Goal: Transaction & Acquisition: Obtain resource

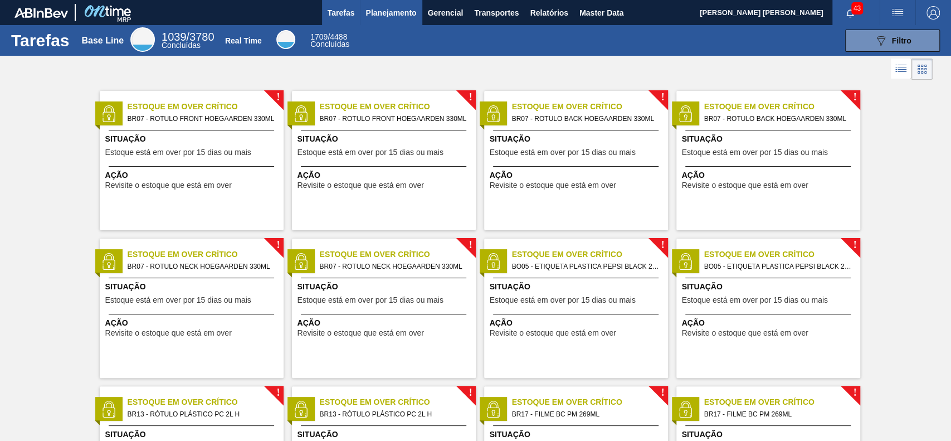
click at [389, 10] on span "Planejamento" at bounding box center [391, 12] width 51 height 13
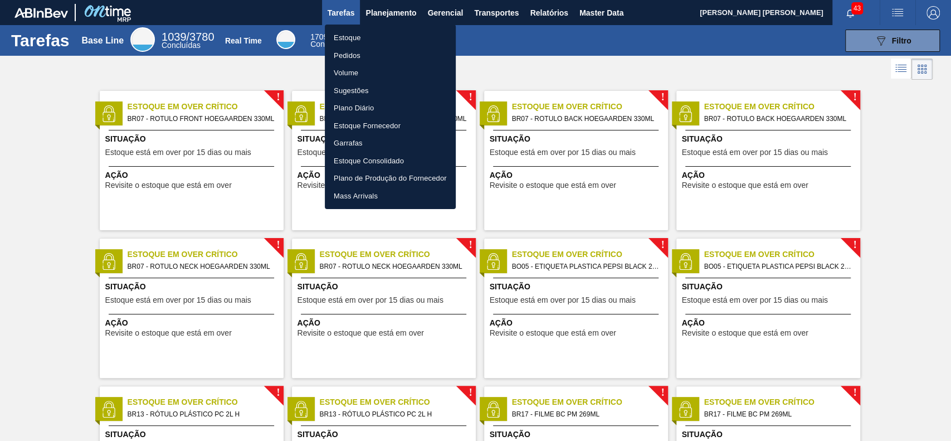
click at [364, 38] on li "Estoque" at bounding box center [390, 38] width 131 height 18
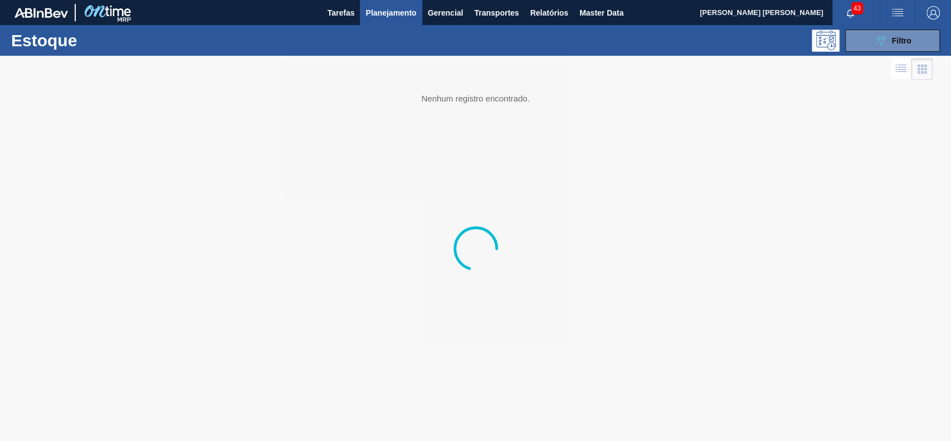
click at [883, 38] on icon "089F7B8B-B2A5-4AFE-B5C0-19BA573D28AC" at bounding box center [880, 40] width 13 height 13
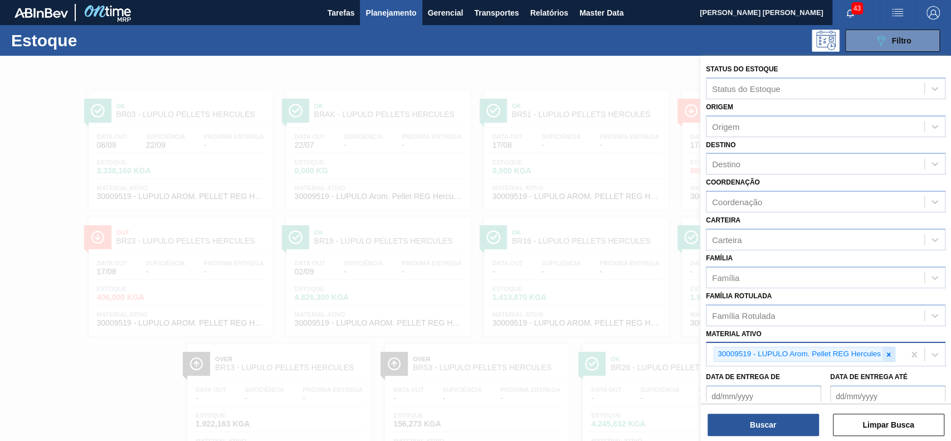
click at [887, 357] on div at bounding box center [889, 354] width 12 height 14
paste ativo "30003203"
type ativo "30003203"
click at [749, 425] on button "Buscar" at bounding box center [763, 424] width 111 height 22
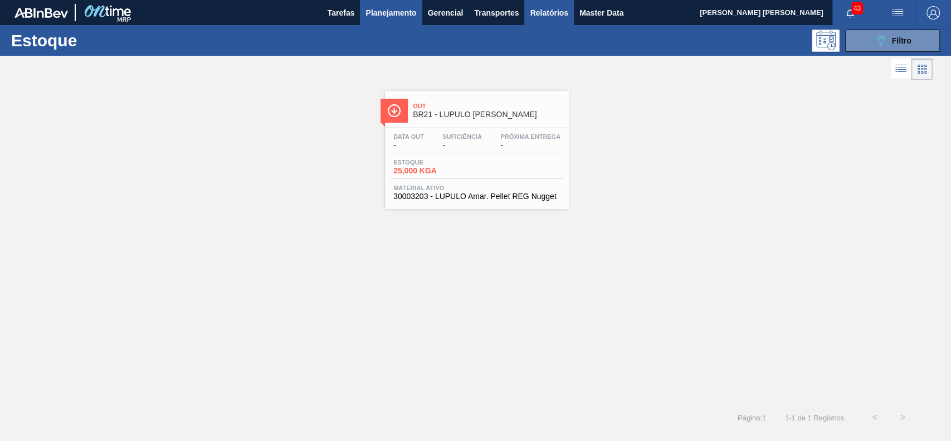
click at [557, 16] on span "Relatórios" at bounding box center [549, 12] width 38 height 13
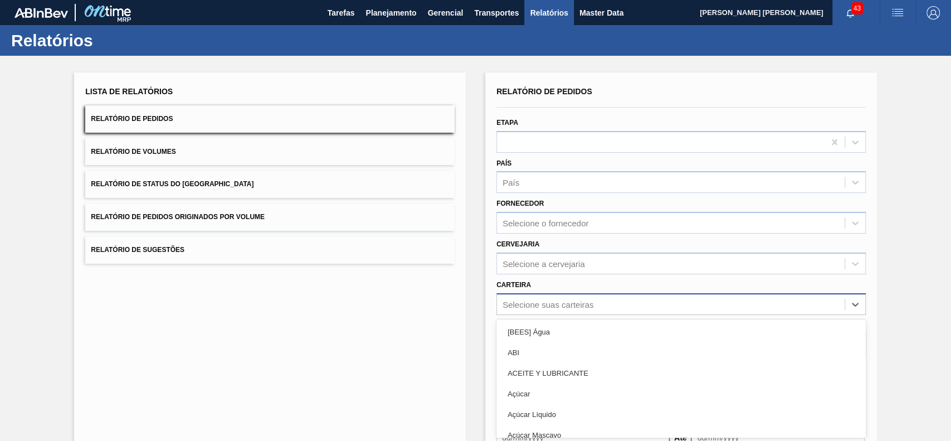
click at [559, 300] on div "option [BEES] Água focused, 1 of 101. 101 results available. Use Up and Down to…" at bounding box center [680, 304] width 369 height 22
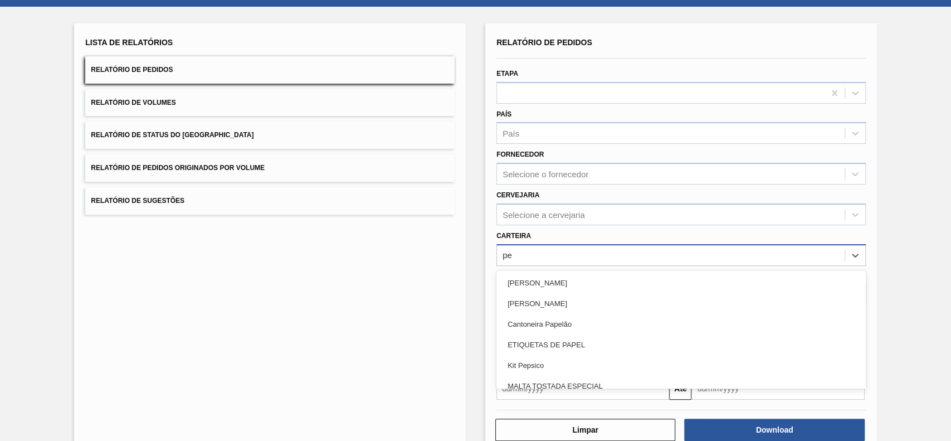
type input "p"
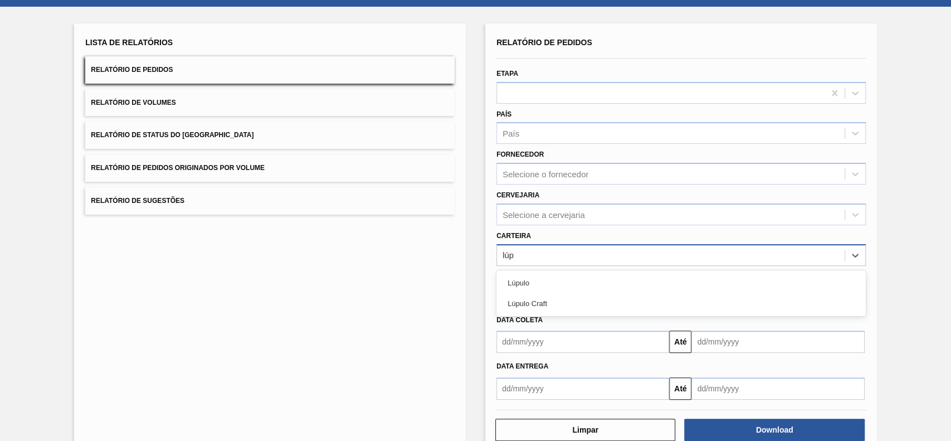
type input "lúpu"
click at [566, 278] on div "Lúpulo" at bounding box center [680, 282] width 369 height 21
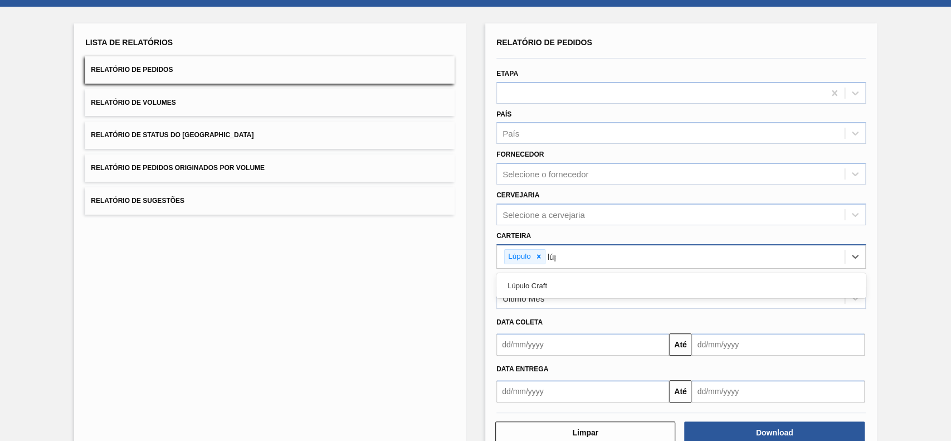
type input "lúpu"
click at [566, 278] on div "Lúpulo Craft" at bounding box center [680, 285] width 369 height 21
click at [562, 290] on div "Último Mês" at bounding box center [671, 298] width 348 height 16
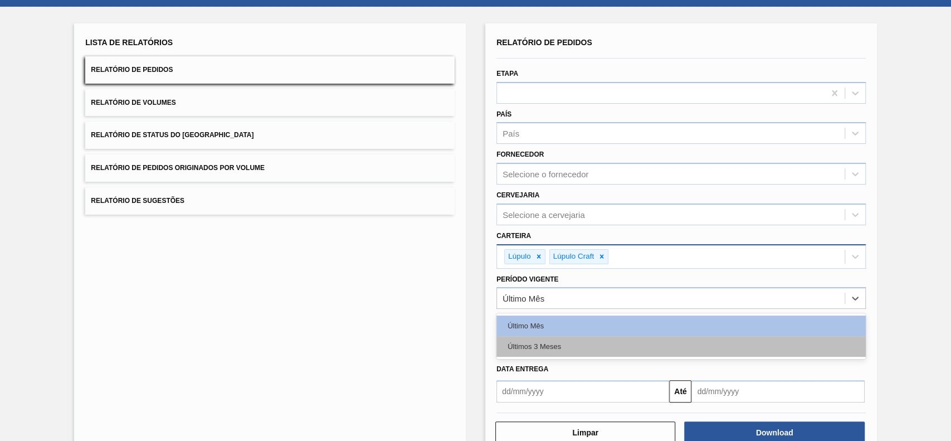
click at [549, 345] on div "Últimos 3 Meses" at bounding box center [680, 346] width 369 height 21
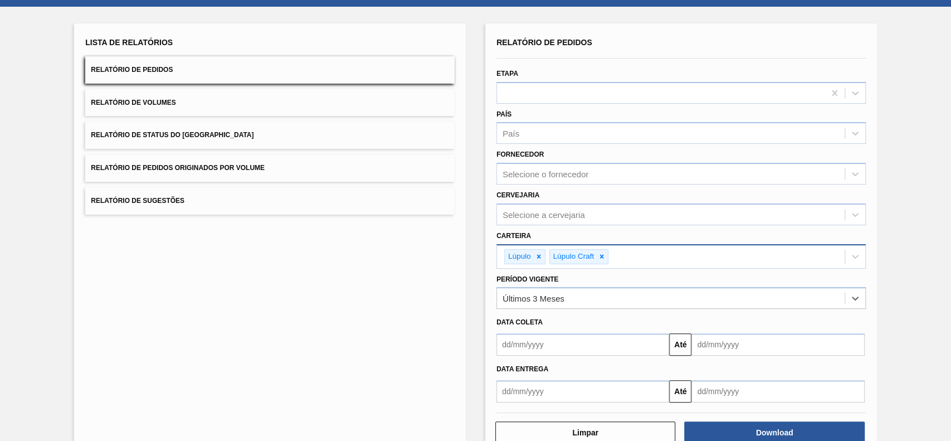
scroll to position [76, 0]
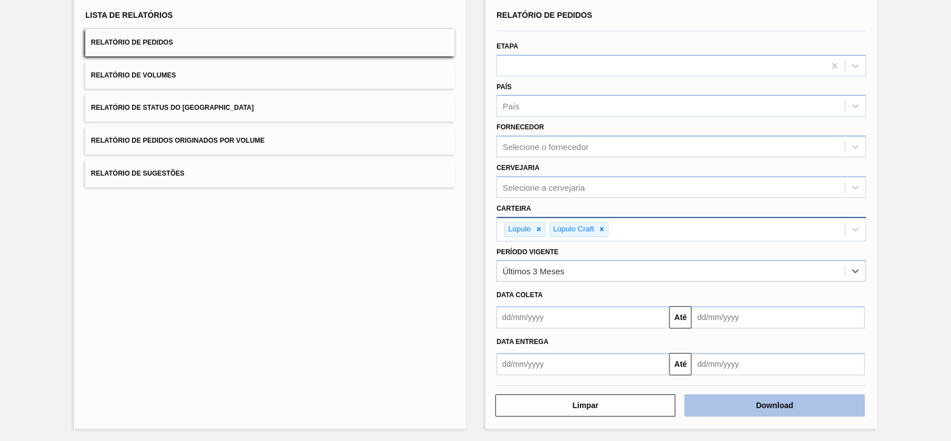
click at [715, 399] on button "Download" at bounding box center [774, 405] width 180 height 22
click at [273, 109] on button "Relatório de Status do Estoque" at bounding box center [269, 107] width 369 height 27
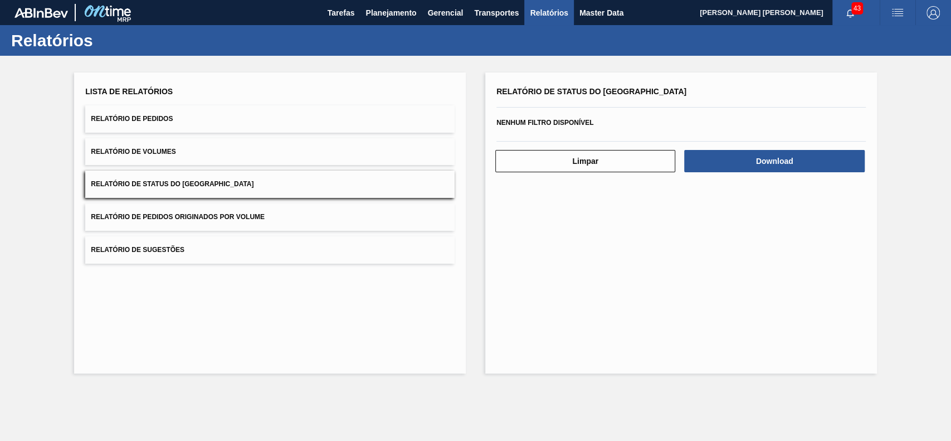
scroll to position [0, 0]
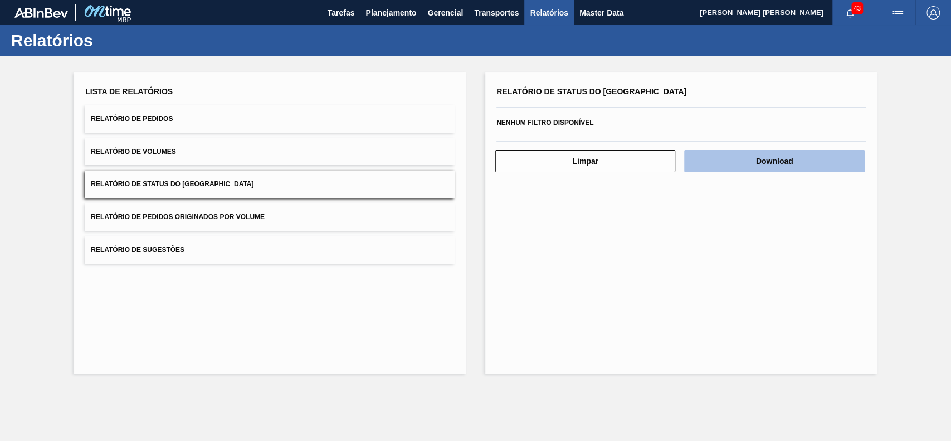
click at [821, 172] on button "Download" at bounding box center [774, 161] width 180 height 22
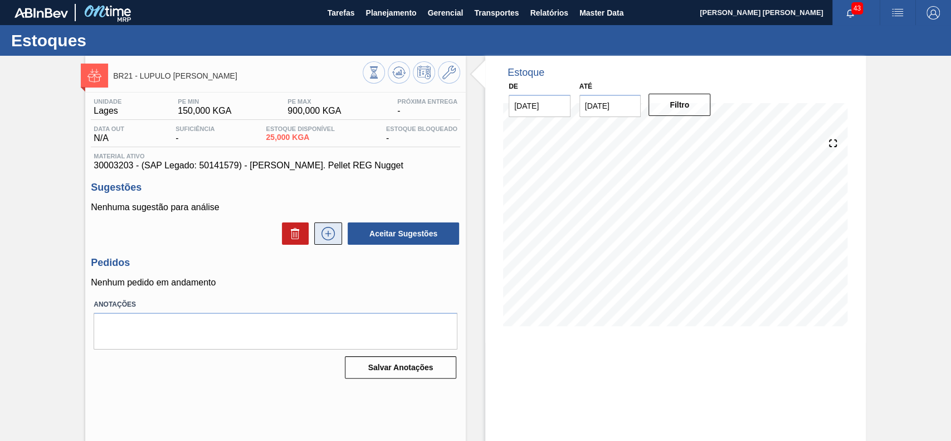
click at [335, 235] on icon at bounding box center [328, 233] width 18 height 13
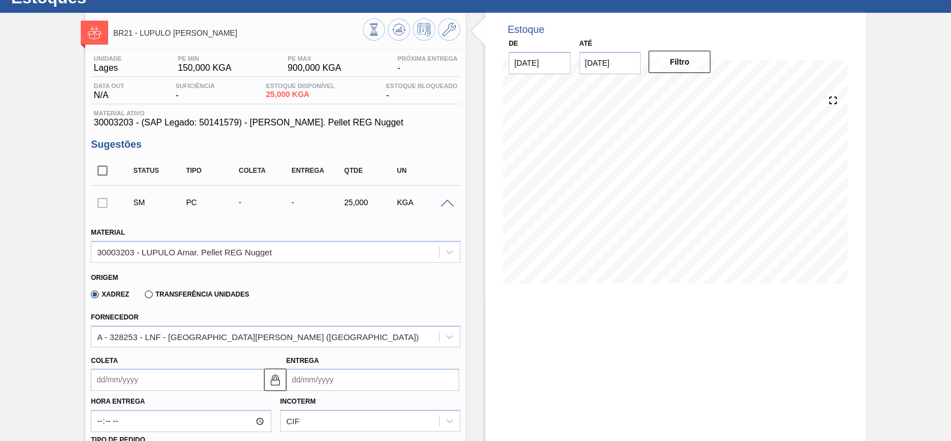
scroll to position [74, 0]
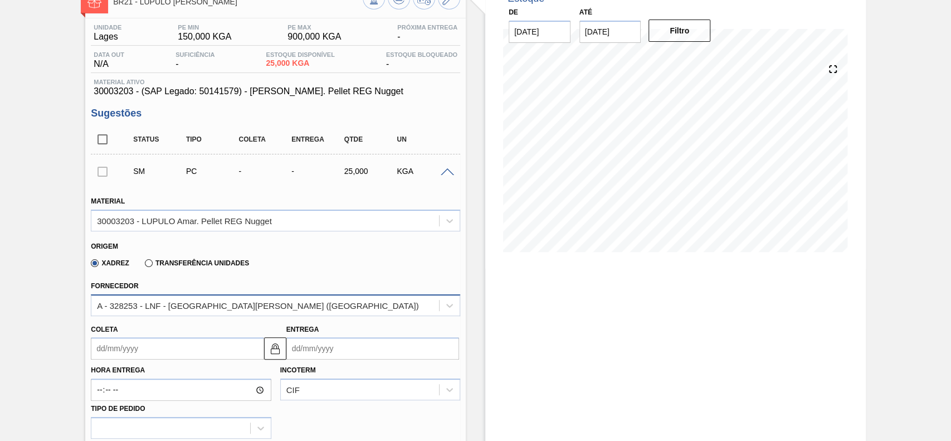
click at [290, 304] on div "A - 328253 - LNF - [GEOGRAPHIC_DATA][PERSON_NAME] ([GEOGRAPHIC_DATA])" at bounding box center [265, 305] width 348 height 16
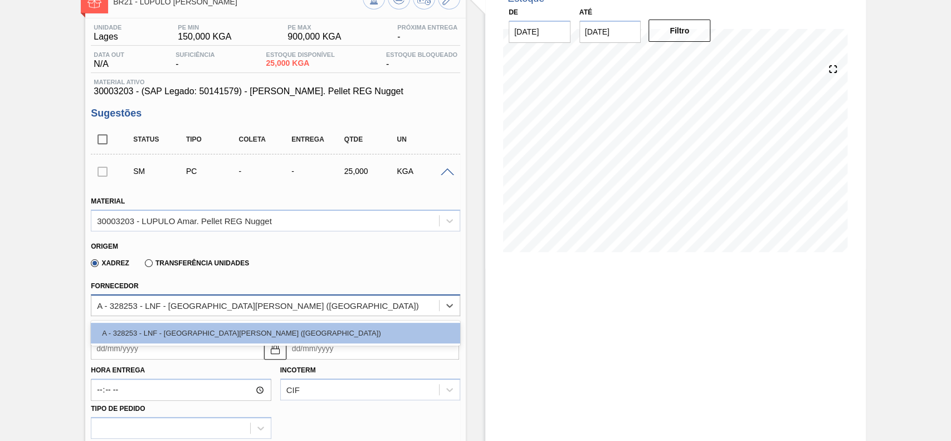
click at [290, 304] on div "A - 328253 - LNF - [GEOGRAPHIC_DATA][PERSON_NAME] ([GEOGRAPHIC_DATA])" at bounding box center [265, 305] width 348 height 16
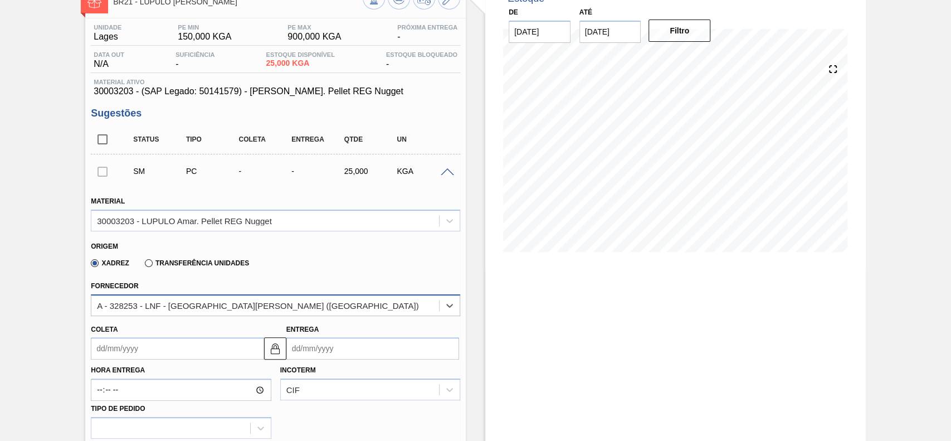
scroll to position [0, 0]
